Goal: Navigation & Orientation: Find specific page/section

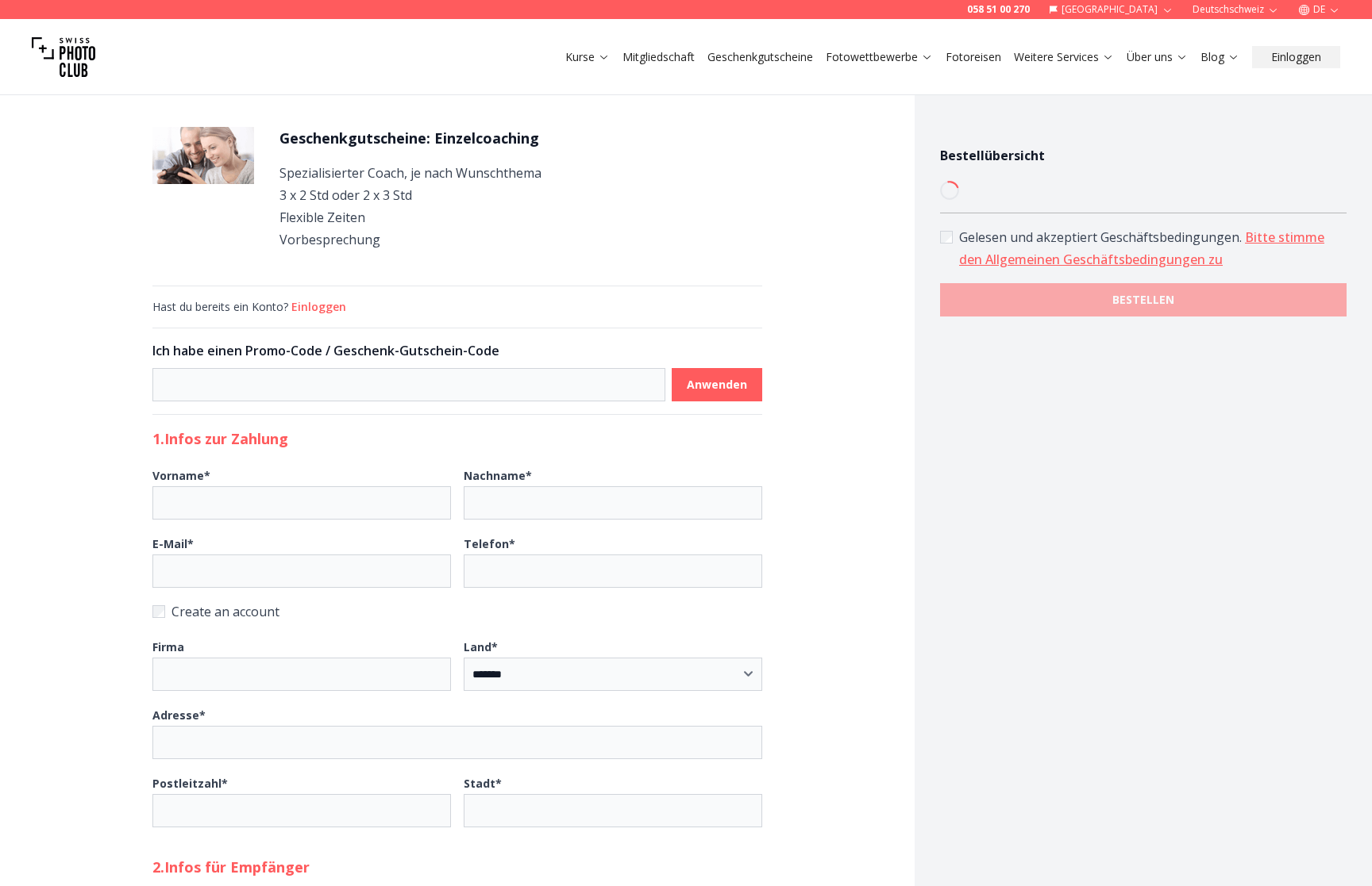
select select "**"
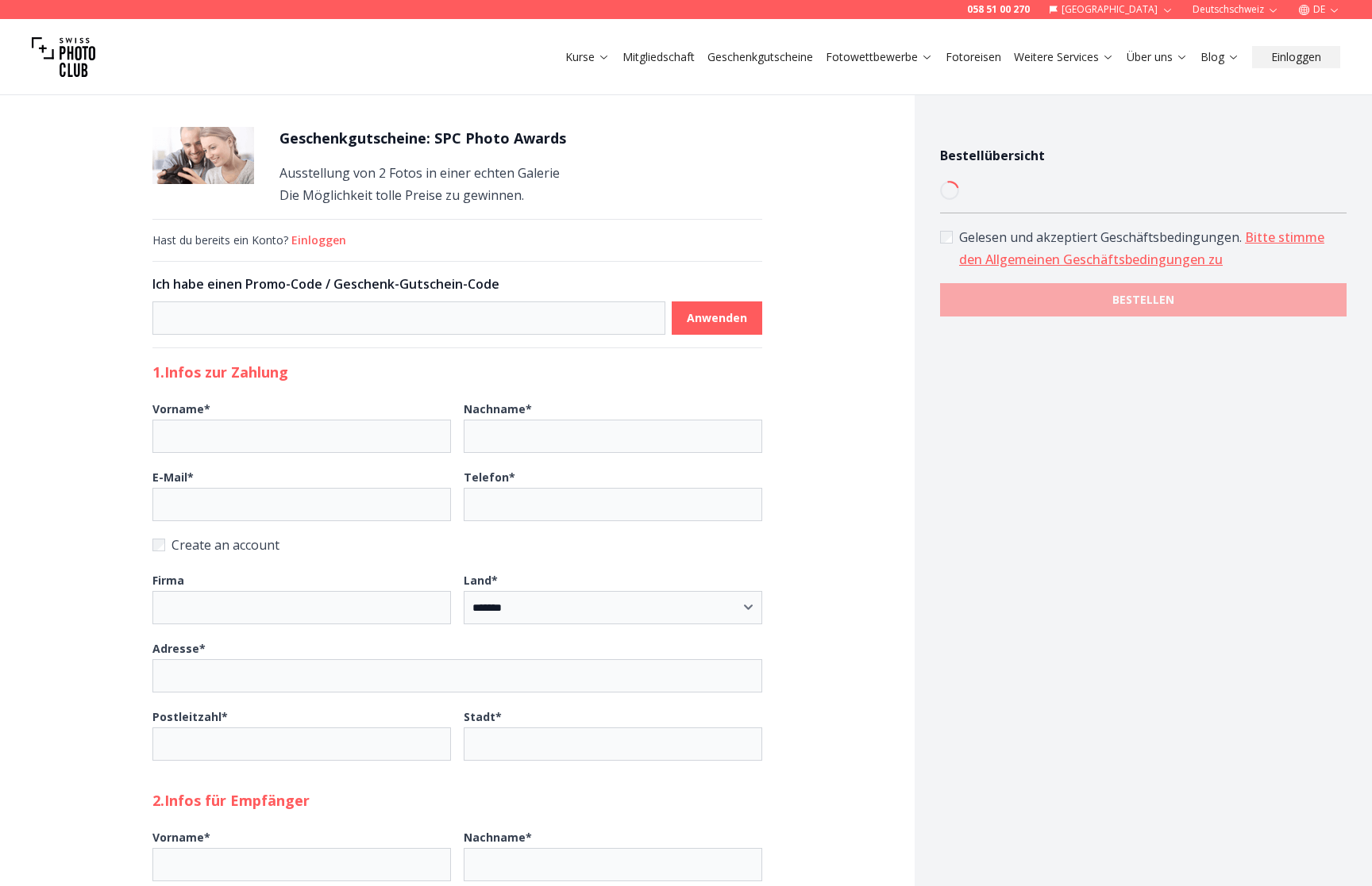
select select "**"
